Goal: Entertainment & Leisure: Consume media (video, audio)

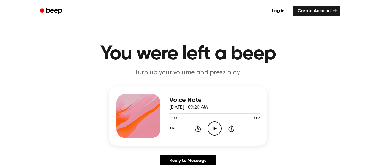
click at [217, 128] on icon "Play Audio" at bounding box center [215, 128] width 14 height 14
click at [214, 128] on icon "Pause Audio" at bounding box center [215, 128] width 14 height 14
drag, startPoint x: 170, startPoint y: 114, endPoint x: 164, endPoint y: 117, distance: 6.2
click at [164, 117] on div "Voice Note September 8, 2025 · 09:20 AM 0:00 0:19 Your browser does not support…" at bounding box center [188, 116] width 159 height 60
click at [215, 129] on icon at bounding box center [215, 129] width 3 height 4
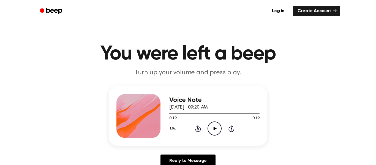
click at [215, 129] on icon at bounding box center [215, 129] width 3 height 4
click at [216, 131] on icon "Play Audio" at bounding box center [215, 128] width 14 height 14
click at [210, 121] on div "0:12 0:13" at bounding box center [214, 119] width 90 height 6
click at [211, 126] on icon "Play Audio" at bounding box center [215, 128] width 14 height 14
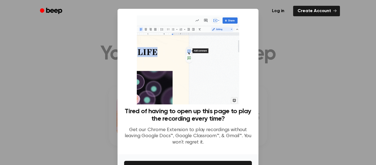
click at [298, 119] on div at bounding box center [188, 82] width 376 height 165
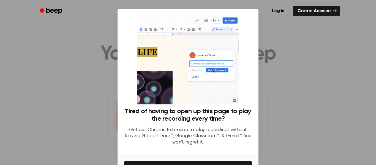
click at [298, 119] on div at bounding box center [188, 82] width 376 height 165
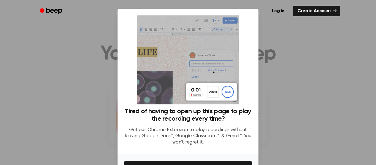
click at [298, 119] on div at bounding box center [188, 82] width 376 height 165
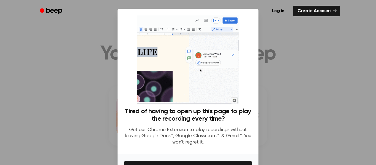
click at [298, 119] on div at bounding box center [188, 82] width 376 height 165
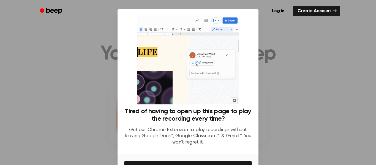
click at [298, 119] on div at bounding box center [188, 82] width 376 height 165
click at [44, 126] on div at bounding box center [188, 82] width 376 height 165
click at [41, 133] on div at bounding box center [188, 82] width 376 height 165
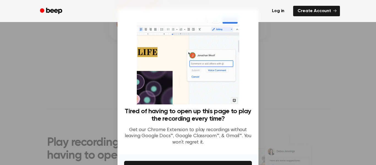
scroll to position [108, 0]
